Goal: Transaction & Acquisition: Purchase product/service

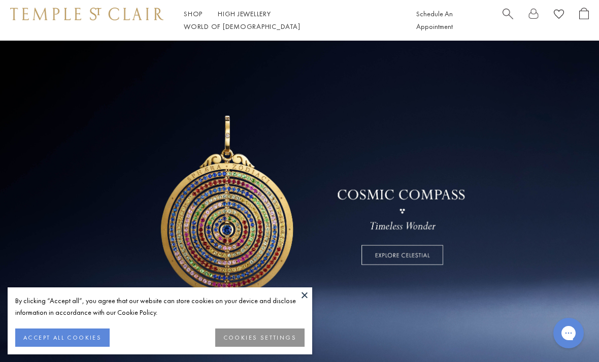
click at [304, 294] on button at bounding box center [304, 294] width 15 height 15
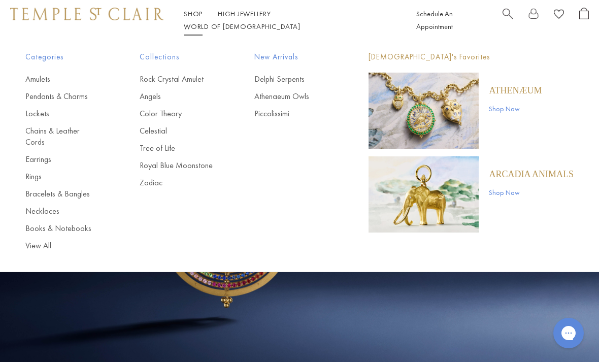
click at [35, 154] on link "Earrings" at bounding box center [62, 159] width 74 height 11
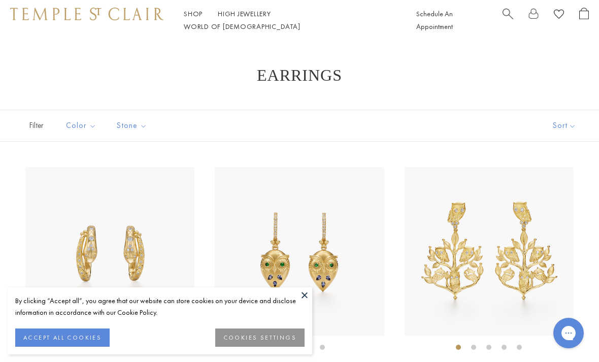
click at [299, 301] on button at bounding box center [304, 294] width 15 height 15
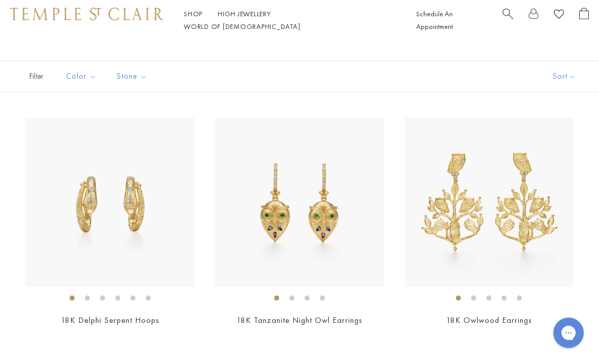
scroll to position [49, 0]
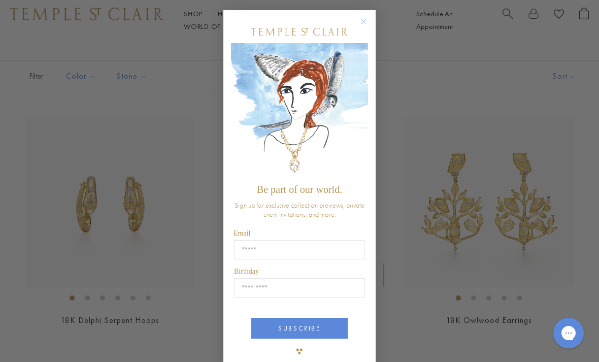
click at [361, 26] on circle "Close dialog" at bounding box center [364, 22] width 12 height 12
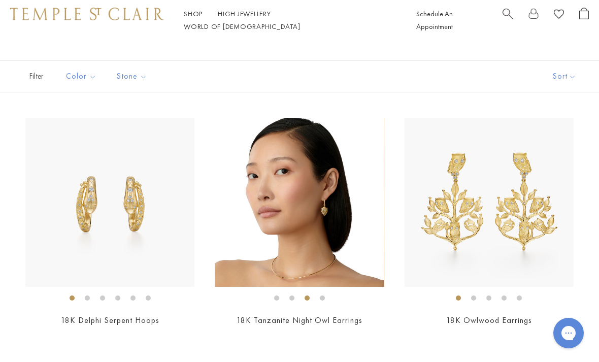
click at [275, 207] on img at bounding box center [299, 202] width 169 height 169
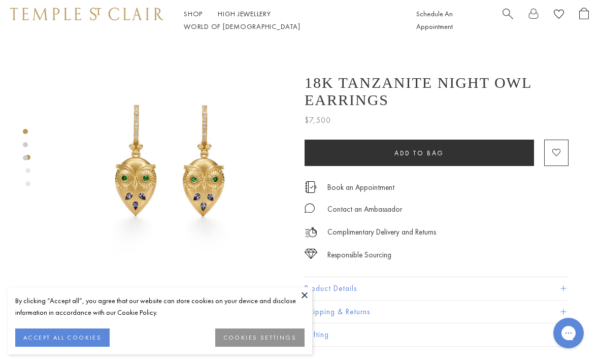
click at [304, 298] on button at bounding box center [304, 294] width 15 height 15
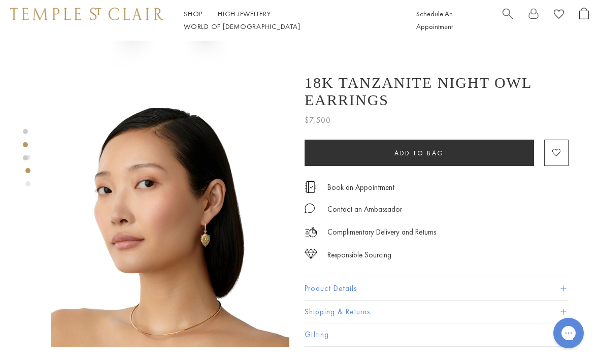
scroll to position [187, 0]
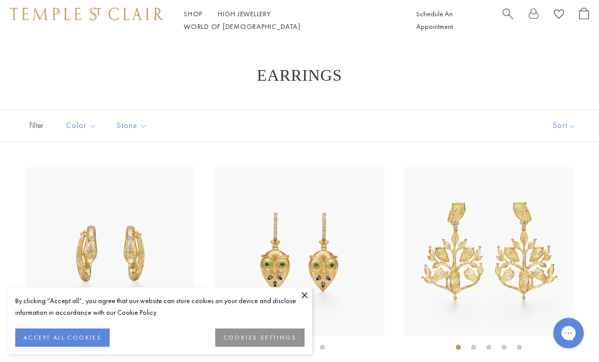
click at [300, 293] on button at bounding box center [304, 294] width 15 height 15
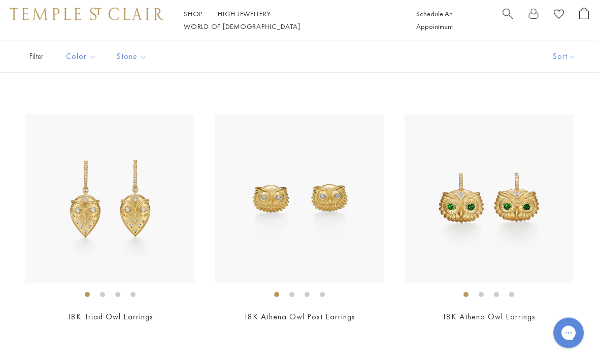
scroll to position [306, 0]
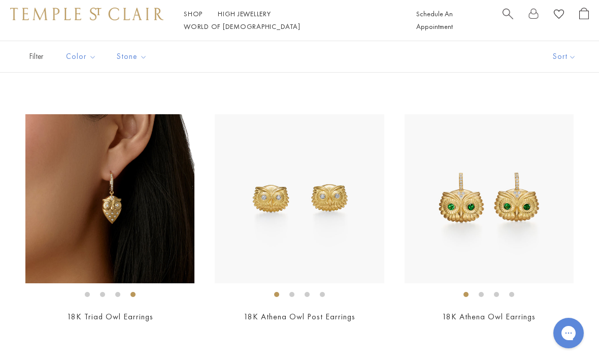
click at [77, 207] on img at bounding box center [109, 198] width 169 height 169
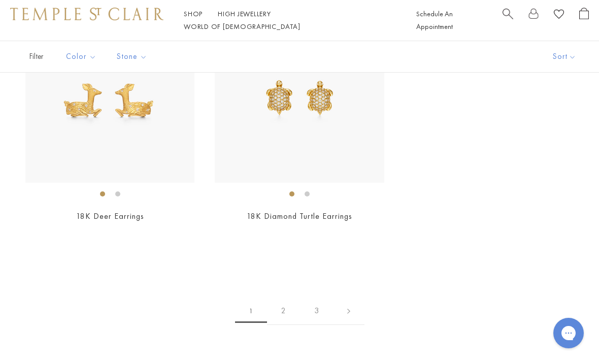
scroll to position [3962, 0]
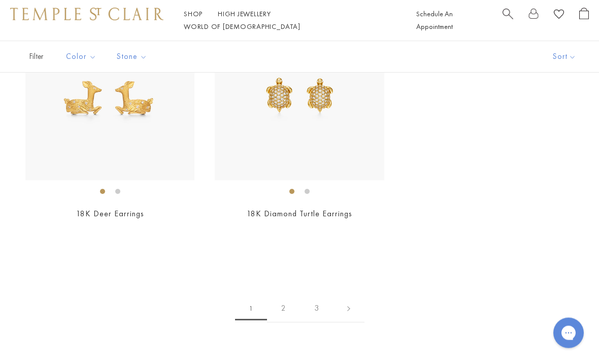
click at [278, 301] on link "2" at bounding box center [283, 309] width 33 height 28
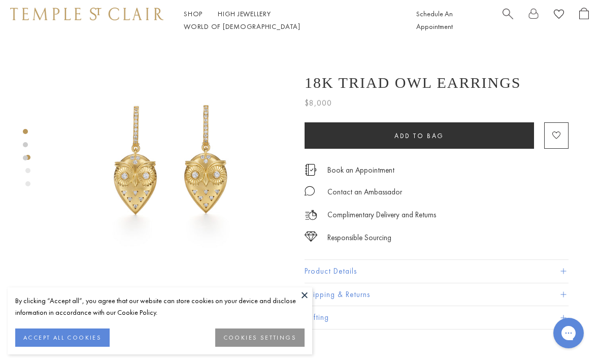
click at [300, 296] on button at bounding box center [304, 294] width 15 height 15
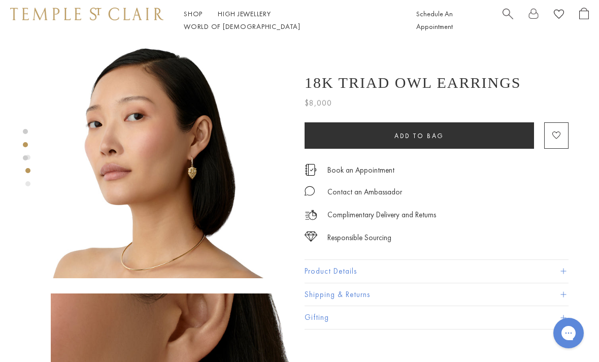
scroll to position [253, 0]
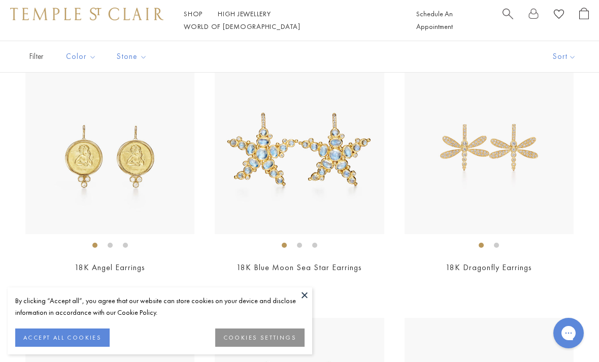
scroll to position [354, 0]
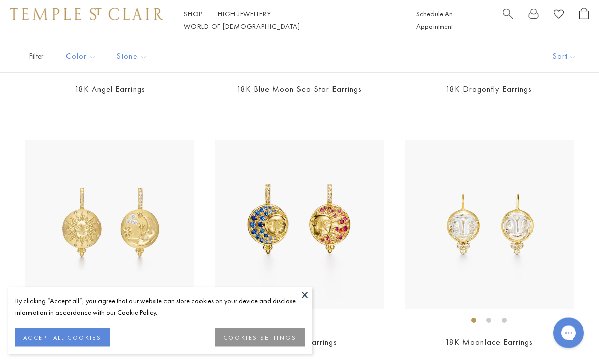
click at [305, 303] on button at bounding box center [304, 294] width 15 height 15
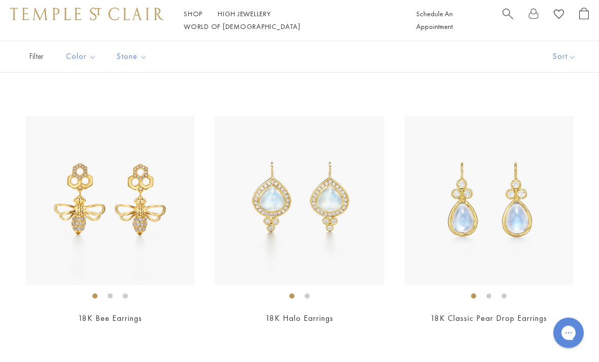
scroll to position [1846, 0]
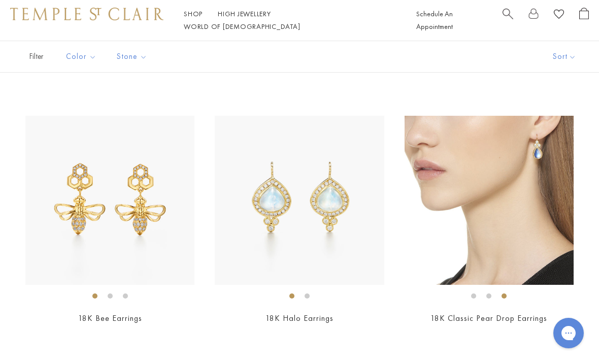
click at [471, 205] on img at bounding box center [489, 200] width 169 height 169
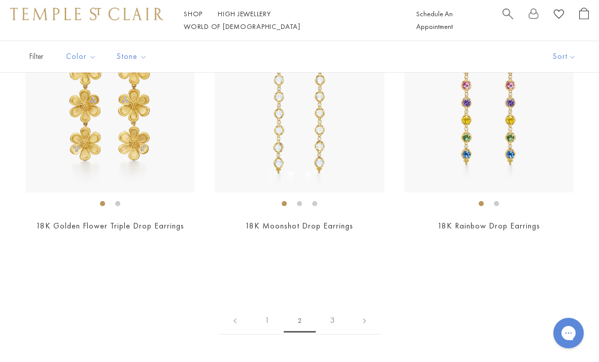
scroll to position [3203, 0]
click at [330, 311] on link "3" at bounding box center [332, 321] width 33 height 28
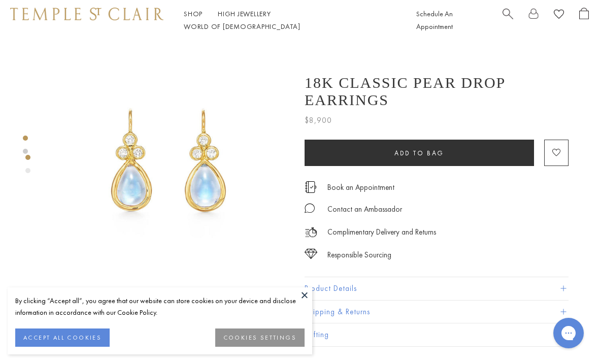
click at [298, 300] on button at bounding box center [304, 294] width 15 height 15
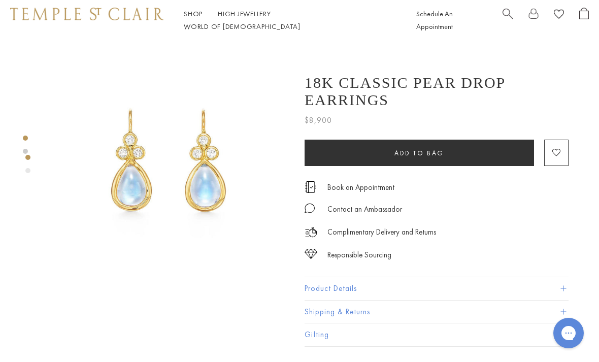
click at [314, 277] on button "Product Details" at bounding box center [437, 288] width 264 height 23
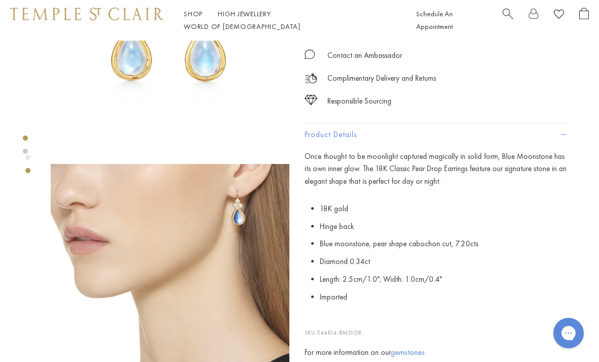
scroll to position [131, 0]
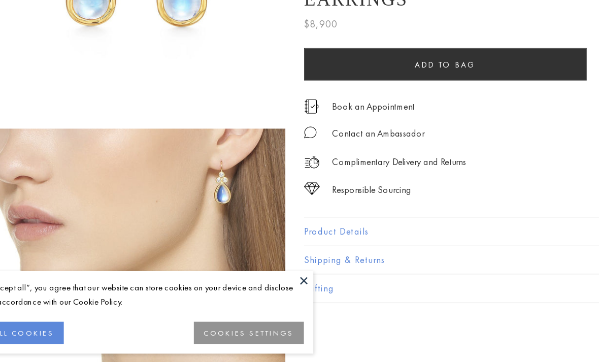
scroll to position [201, 2]
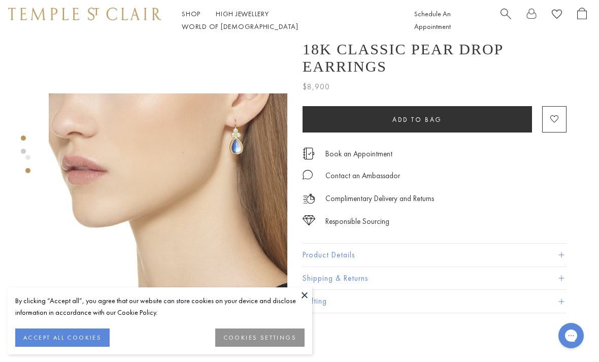
click at [303, 285] on button "Shipping & Returns" at bounding box center [435, 278] width 264 height 23
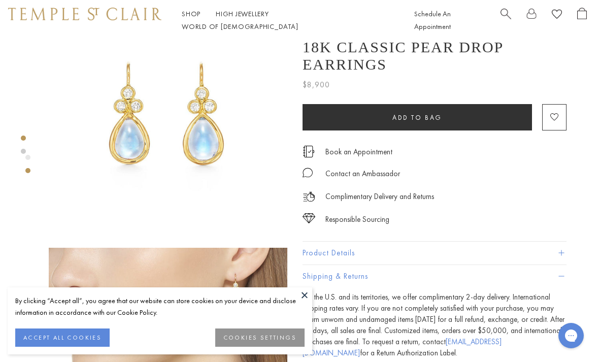
scroll to position [114, 2]
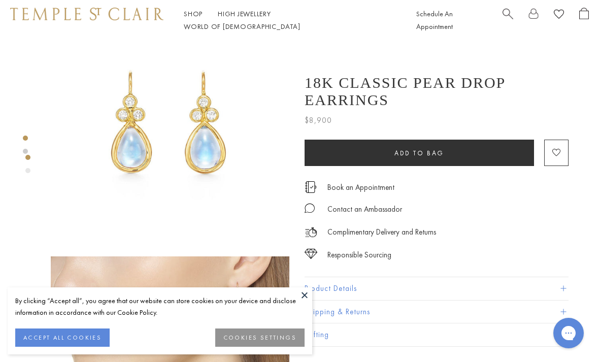
scroll to position [40, 0]
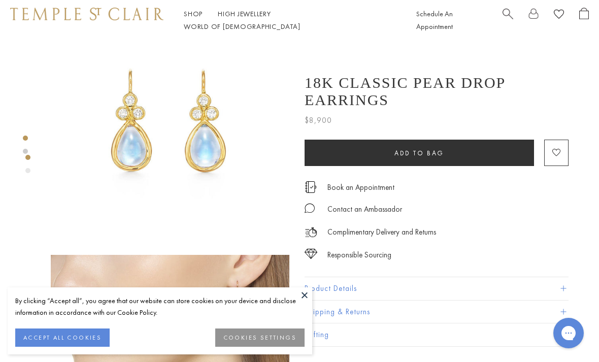
click at [322, 277] on button "Product Details" at bounding box center [437, 288] width 264 height 23
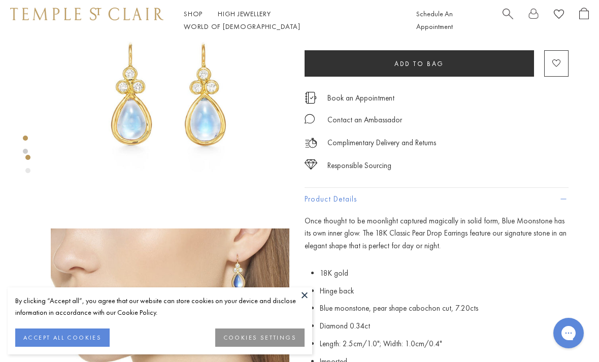
scroll to position [0, 0]
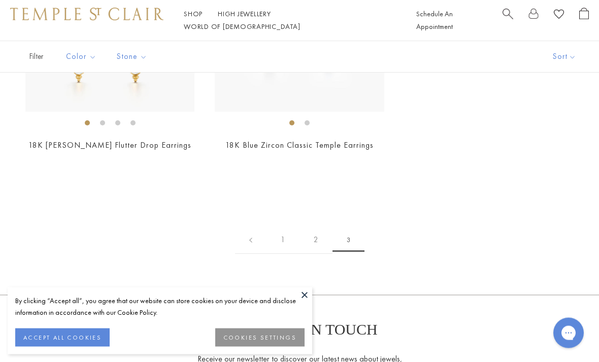
scroll to position [227, 0]
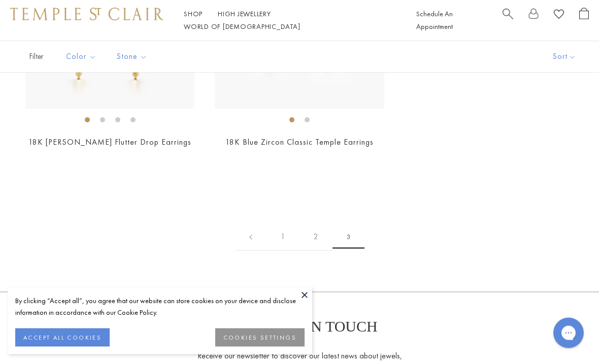
click at [313, 239] on link "2" at bounding box center [316, 237] width 33 height 28
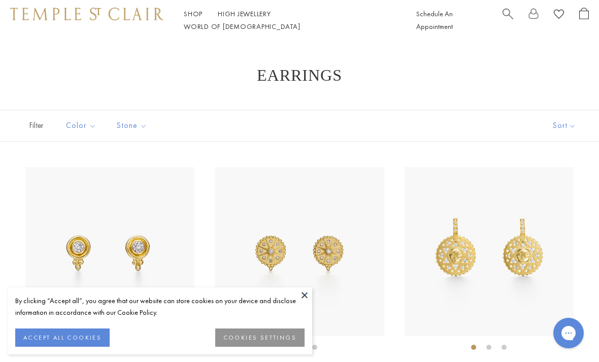
click at [303, 297] on button at bounding box center [304, 294] width 15 height 15
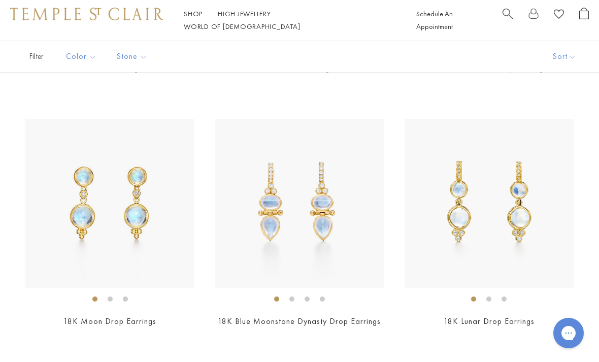
scroll to position [2094, 0]
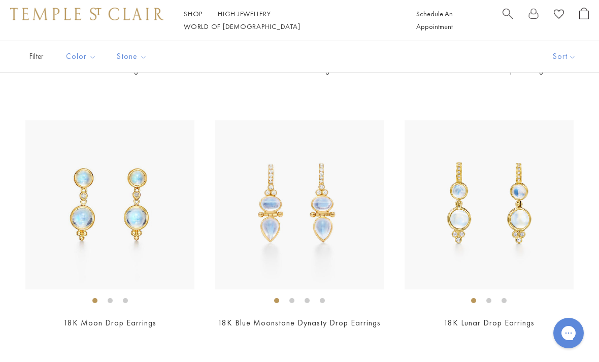
click at [257, 216] on img at bounding box center [299, 204] width 169 height 169
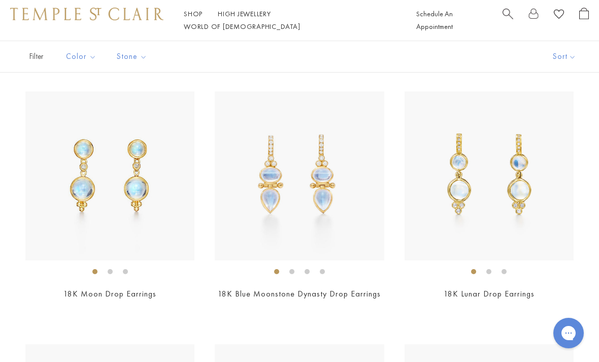
click at [537, 212] on img at bounding box center [489, 175] width 169 height 169
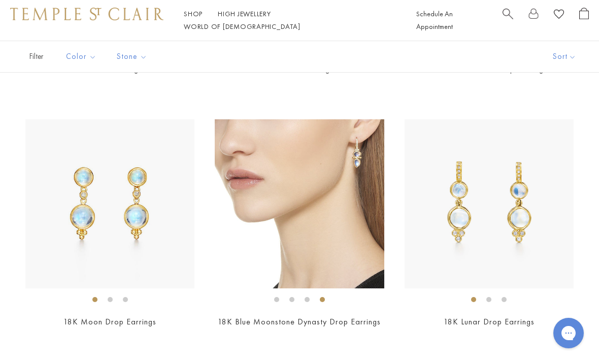
scroll to position [2094, 0]
click at [281, 189] on img at bounding box center [299, 204] width 169 height 169
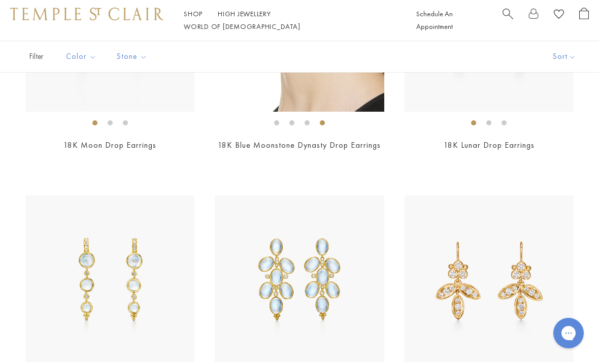
scroll to position [2271, 0]
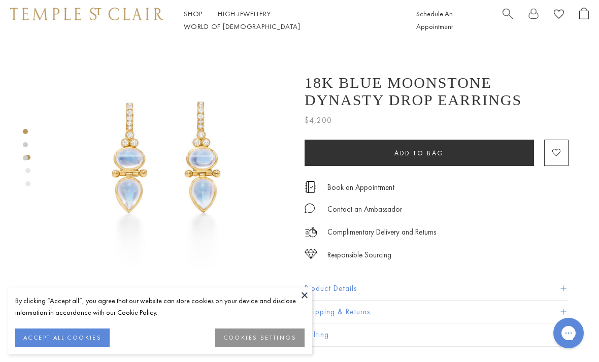
click at [302, 292] on button at bounding box center [304, 294] width 15 height 15
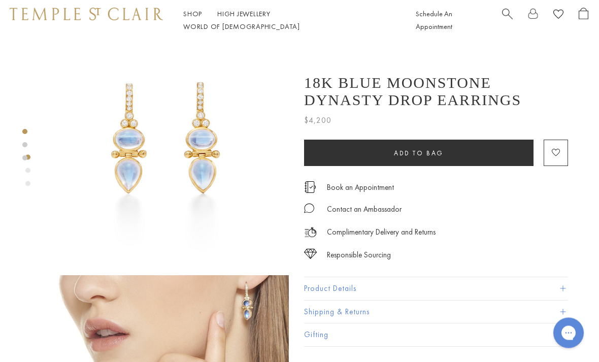
scroll to position [19, 1]
click at [320, 289] on button "Product Details" at bounding box center [436, 288] width 264 height 23
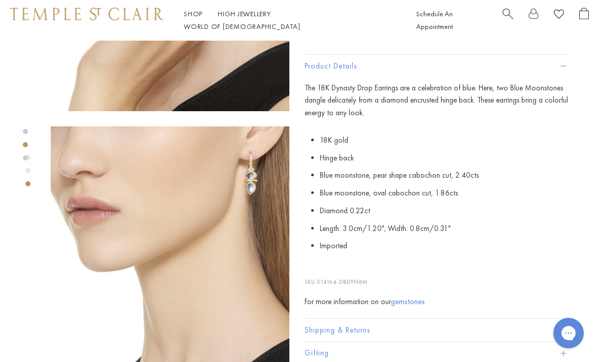
scroll to position [422, 0]
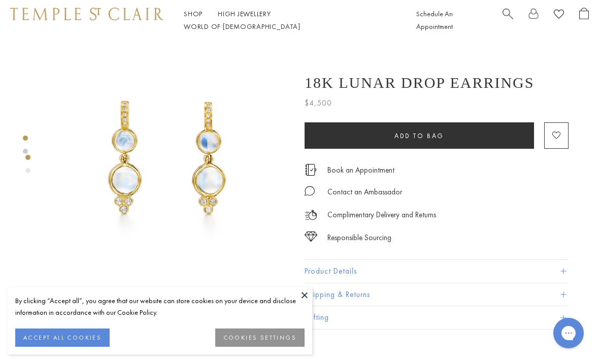
click at [299, 293] on button at bounding box center [304, 294] width 15 height 15
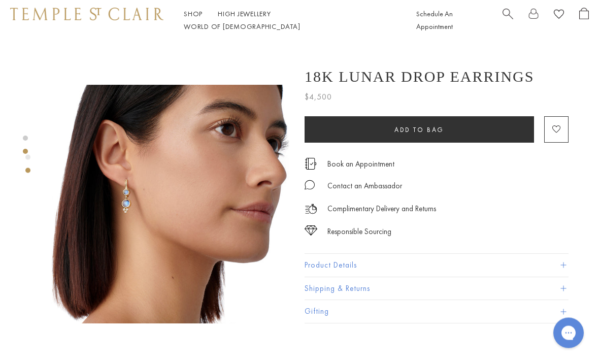
scroll to position [210, 0]
click at [321, 266] on button "Product Details" at bounding box center [437, 265] width 264 height 23
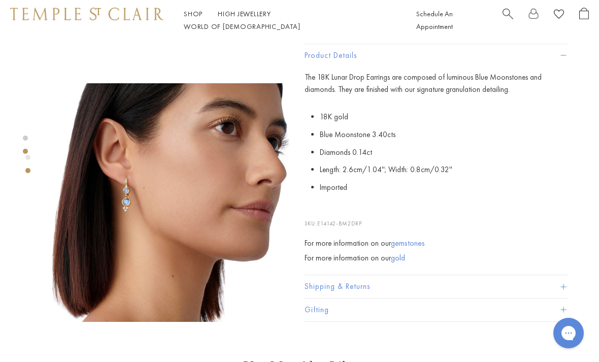
scroll to position [212, 0]
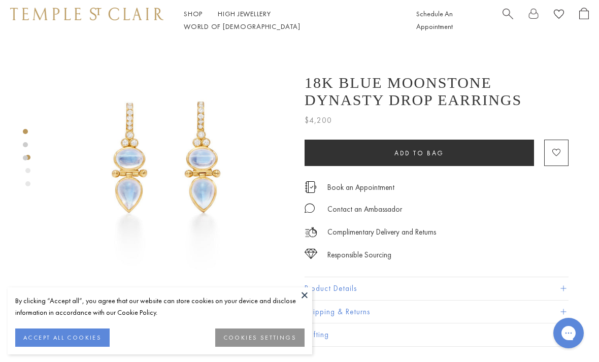
click at [304, 298] on button at bounding box center [304, 294] width 15 height 15
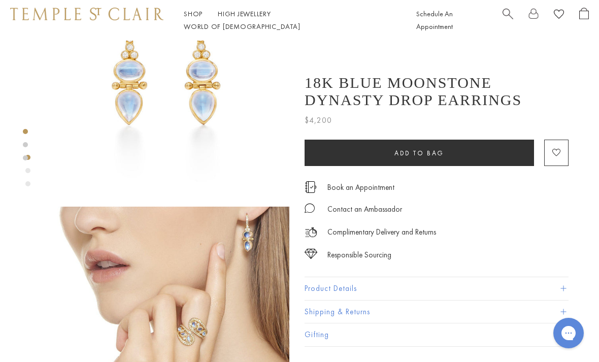
scroll to position [78, 0]
